Goal: Communication & Community: Participate in discussion

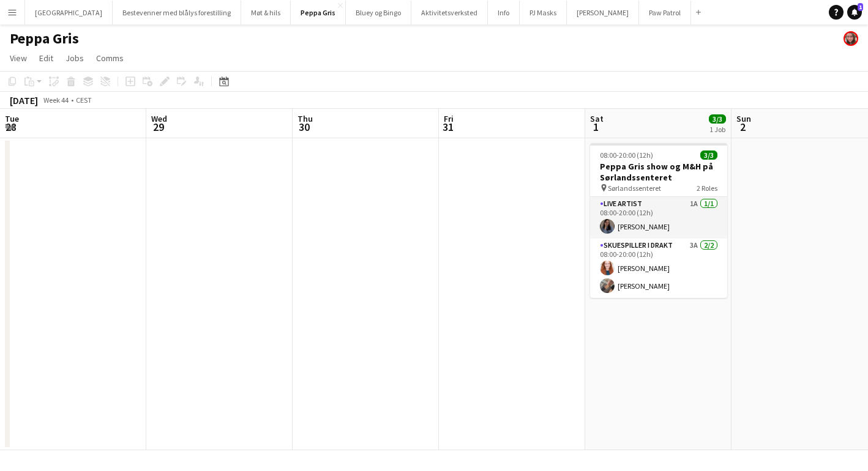
scroll to position [0, 421]
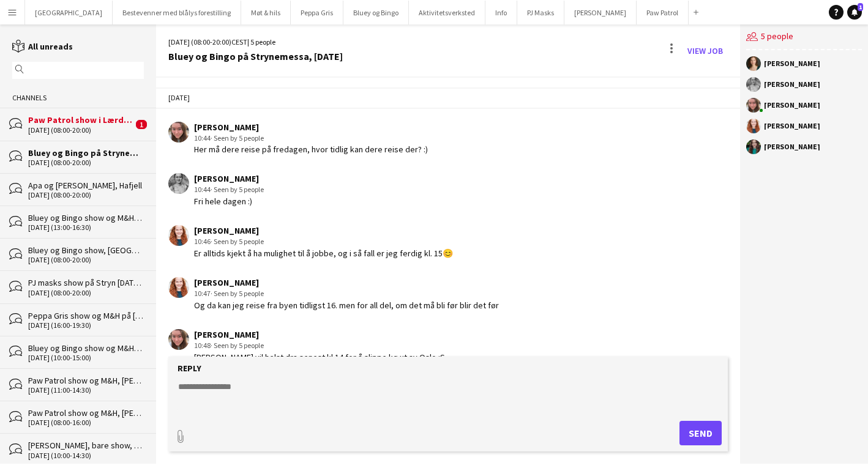
scroll to position [1983, 0]
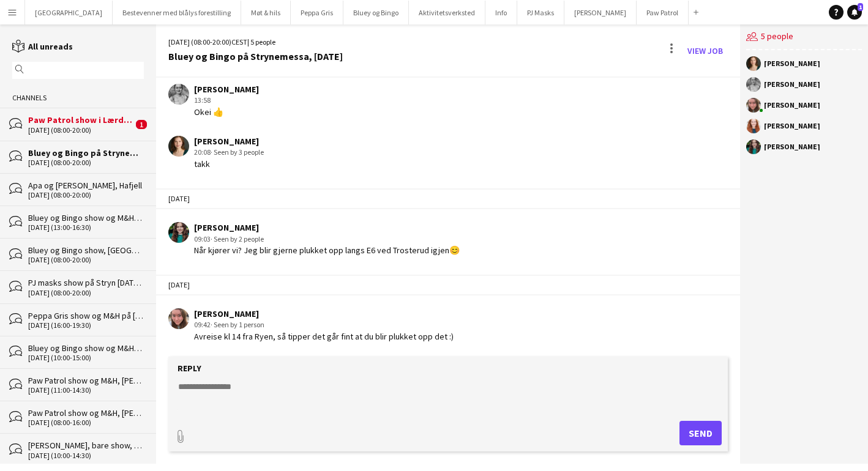
click at [88, 124] on div "Paw Patrol show i Lærdal, avreise [DATE]" at bounding box center [80, 119] width 105 height 11
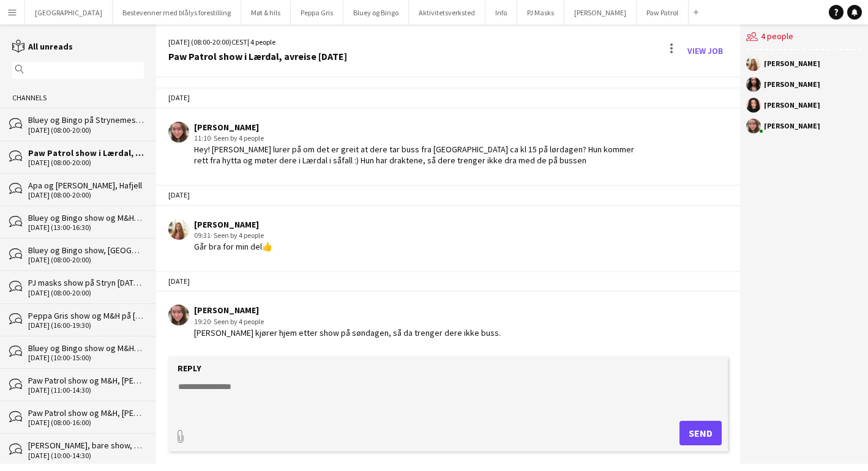
scroll to position [1753, 0]
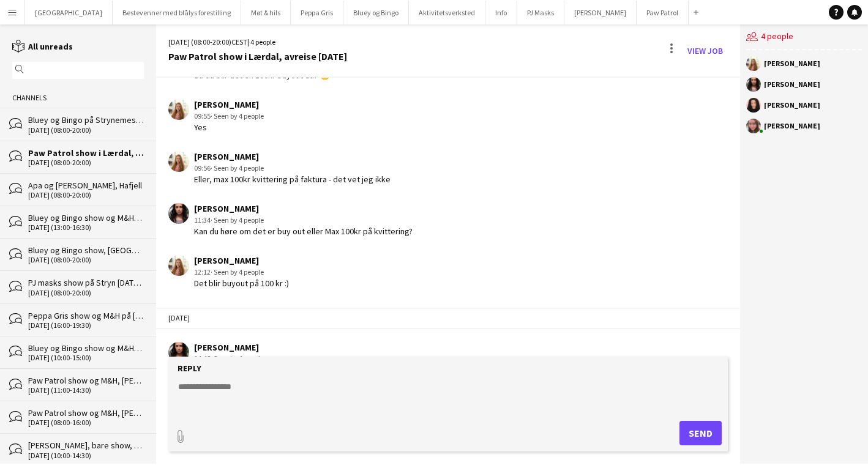
click at [78, 130] on div "[DATE] (08:00-20:00)" at bounding box center [86, 130] width 116 height 9
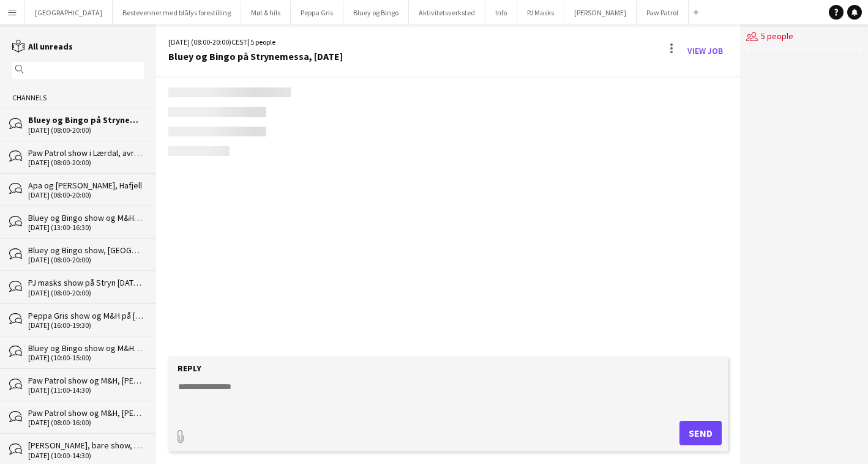
scroll to position [1983, 0]
